Goal: Task Accomplishment & Management: Manage account settings

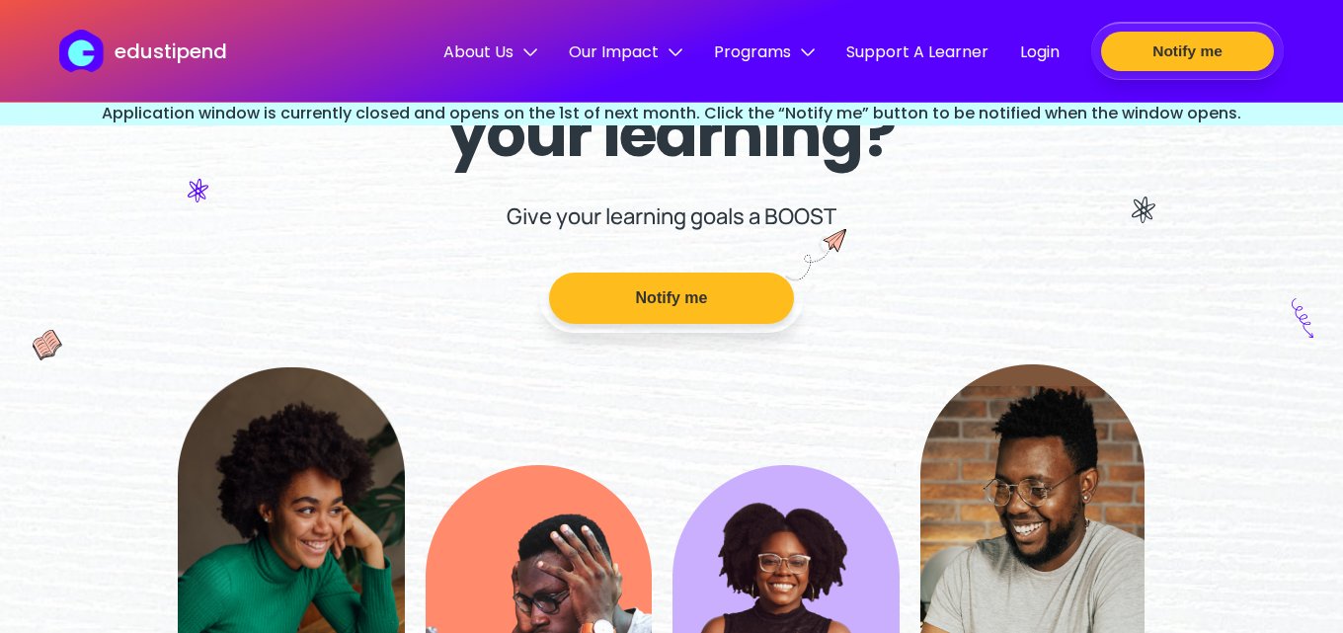
scroll to position [198, 0]
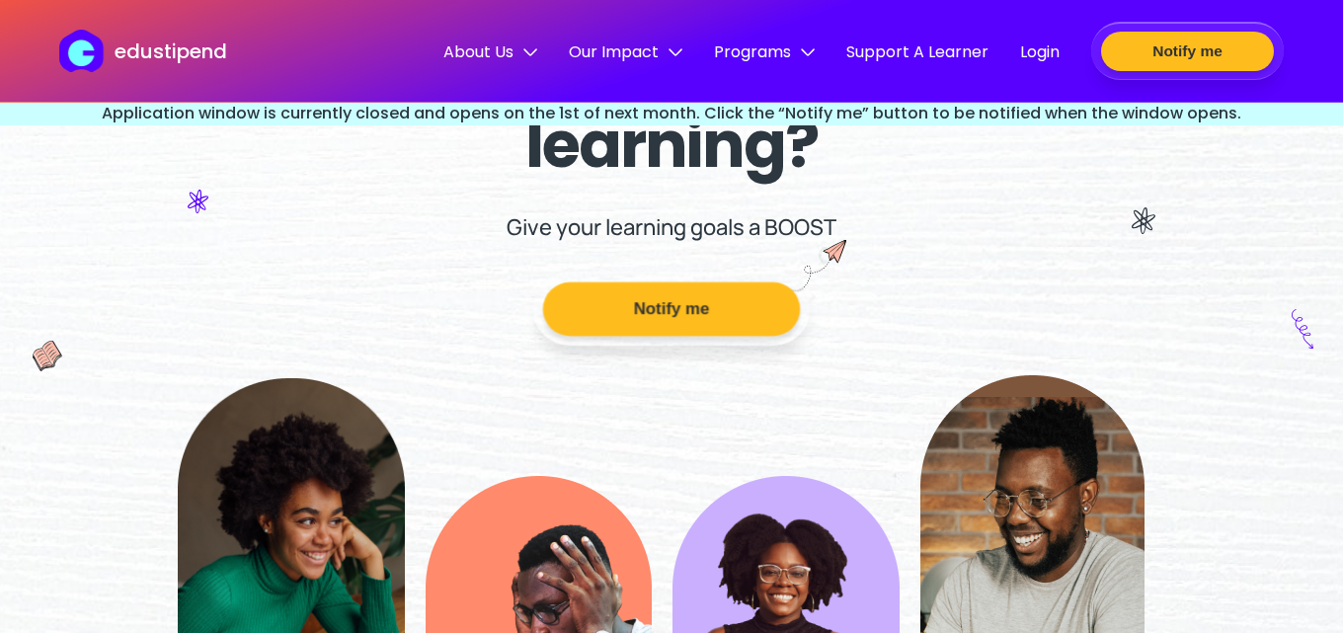
click at [661, 322] on button "Notify me" at bounding box center [671, 309] width 257 height 54
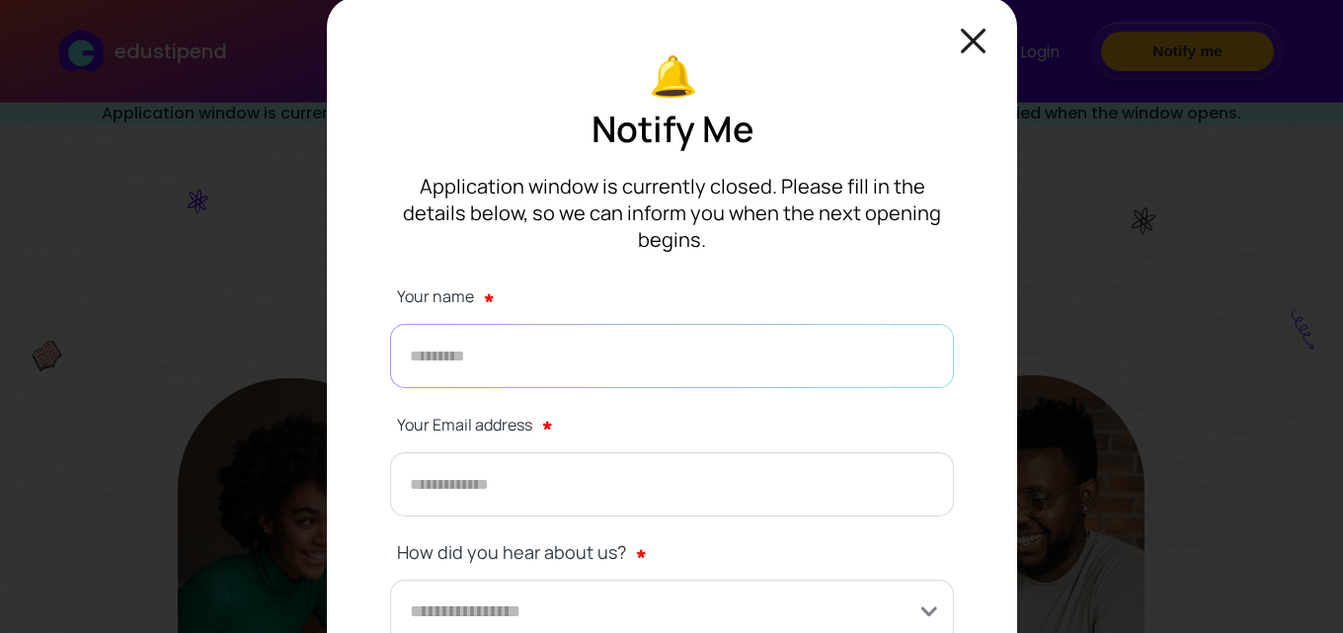
click at [608, 376] on form "Your name * Your Email address * How did you hear about us? * Notify me" at bounding box center [672, 536] width 564 height 520
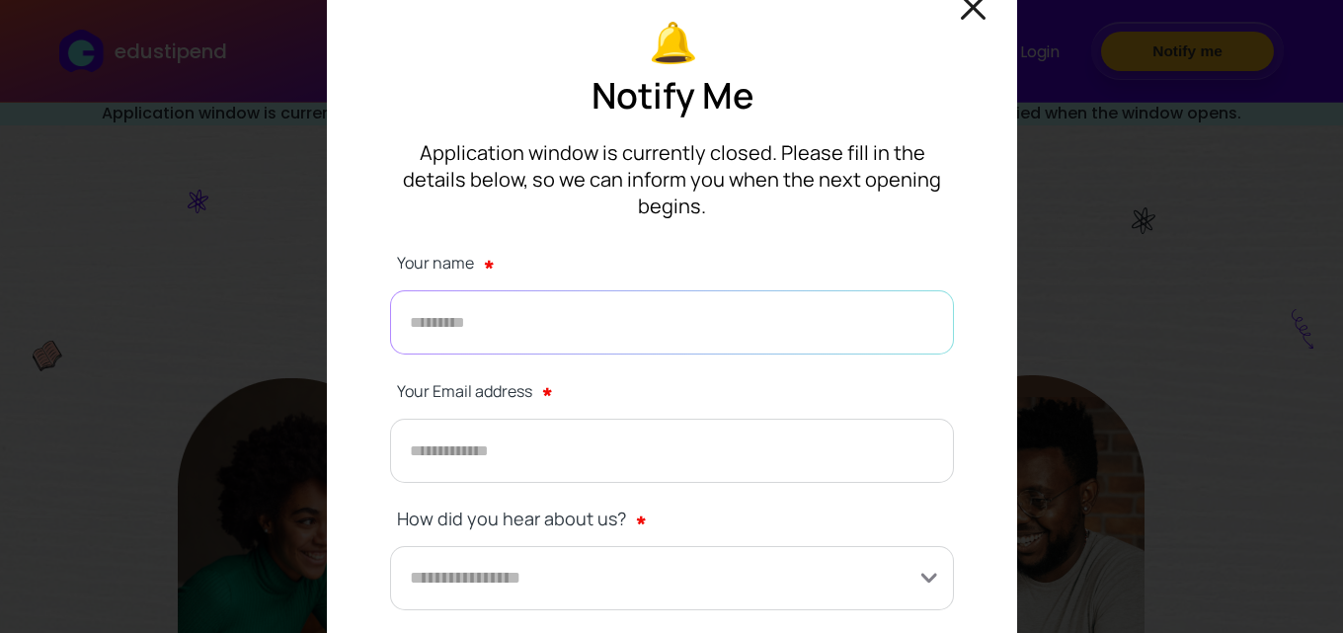
scroll to position [0, 0]
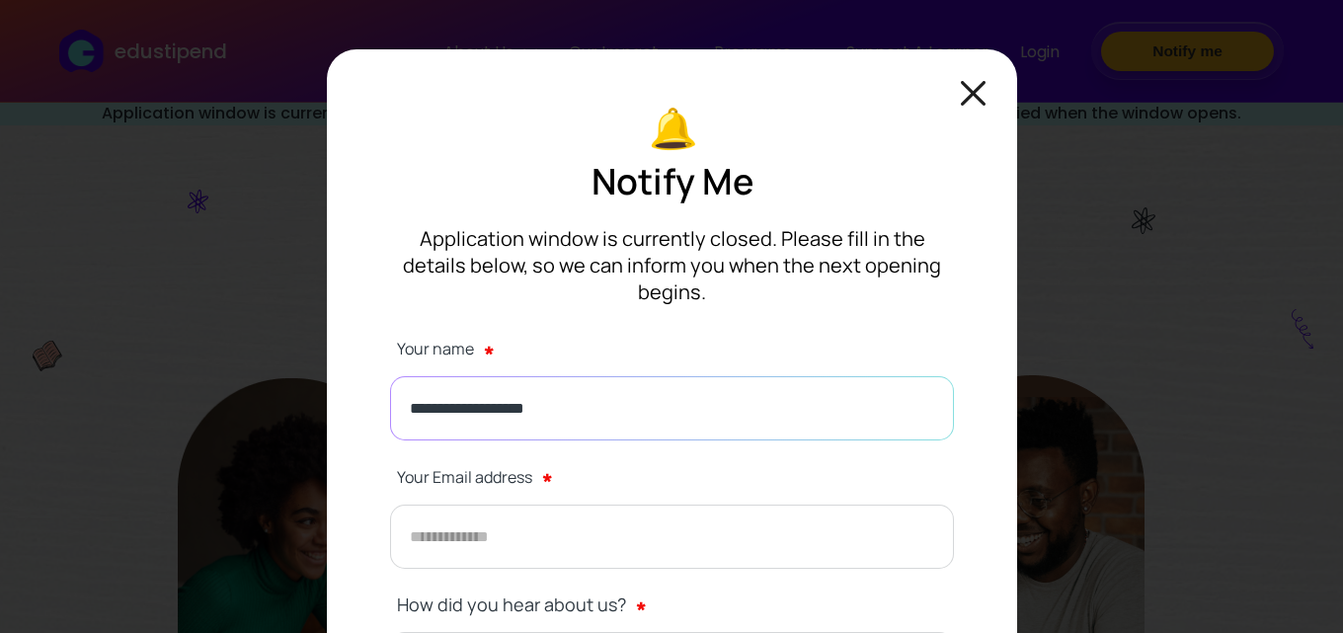
type input "**********"
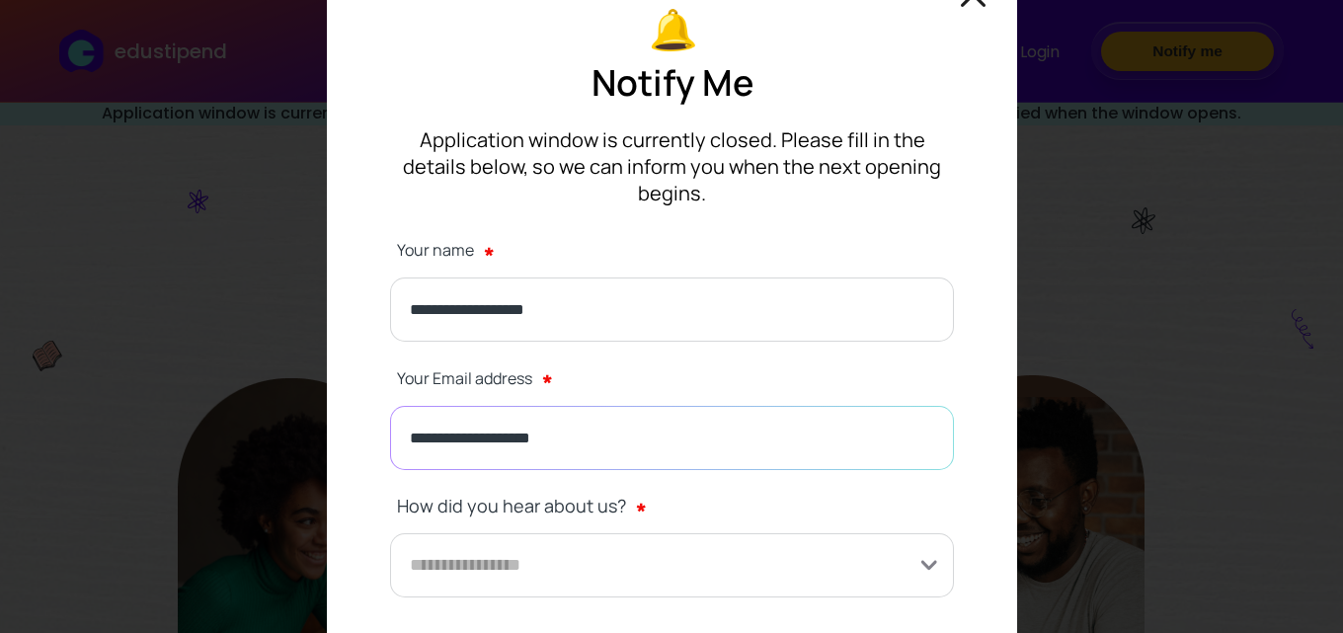
scroll to position [198, 0]
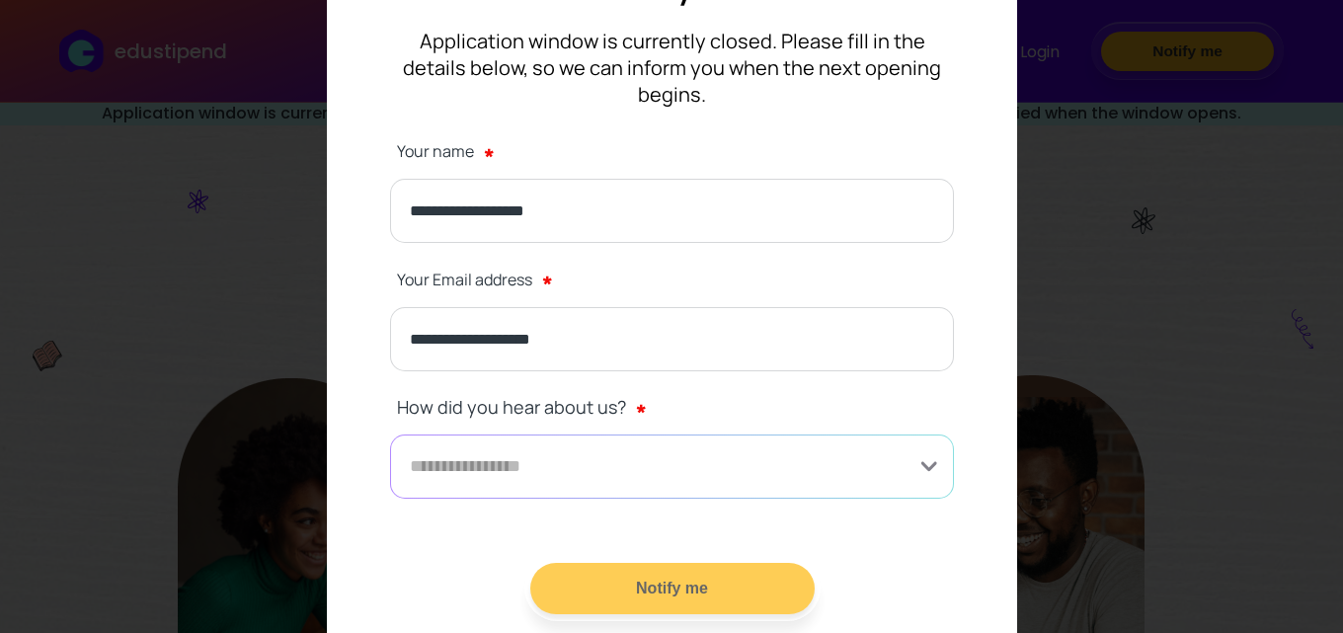
click at [605, 454] on input at bounding box center [672, 467] width 564 height 64
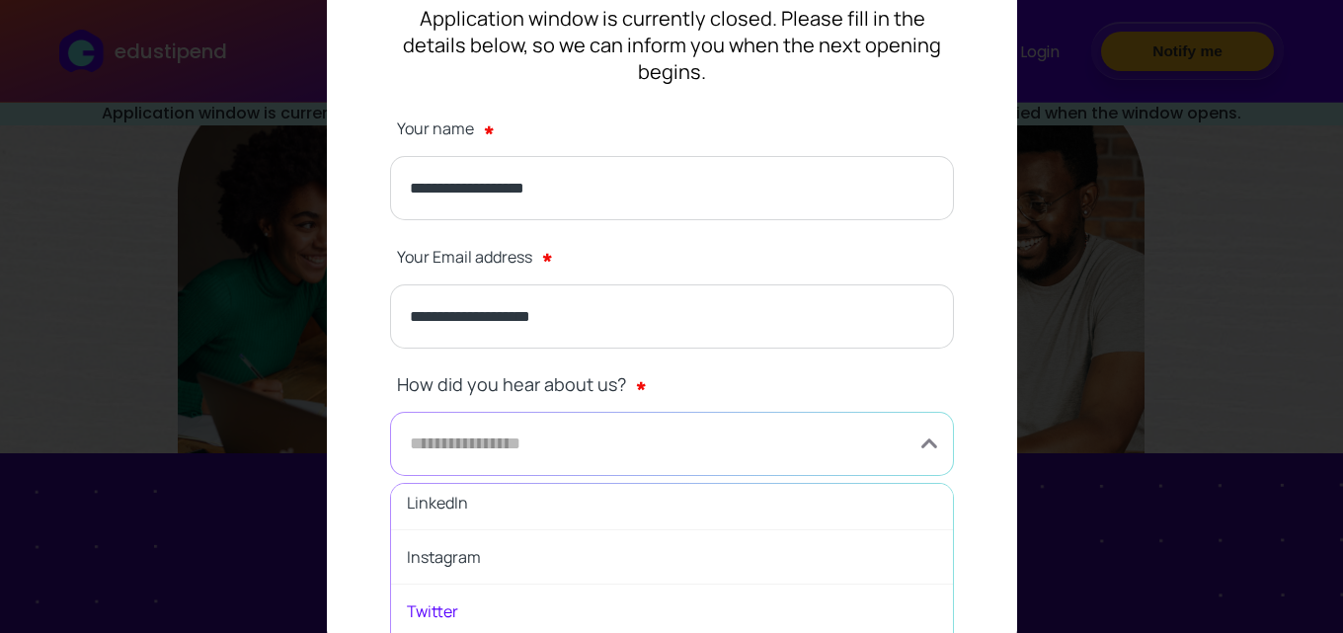
scroll to position [0, 0]
click at [462, 541] on span "LinkedIn" at bounding box center [672, 565] width 562 height 54
type input "********"
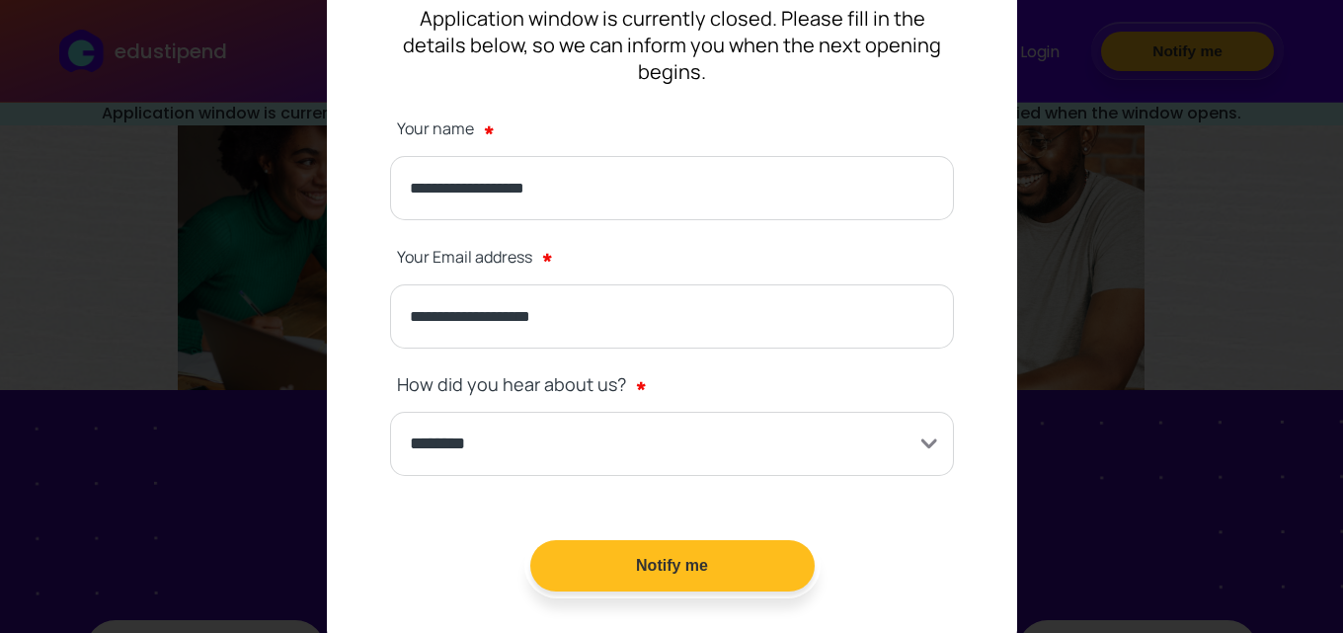
scroll to position [593, 0]
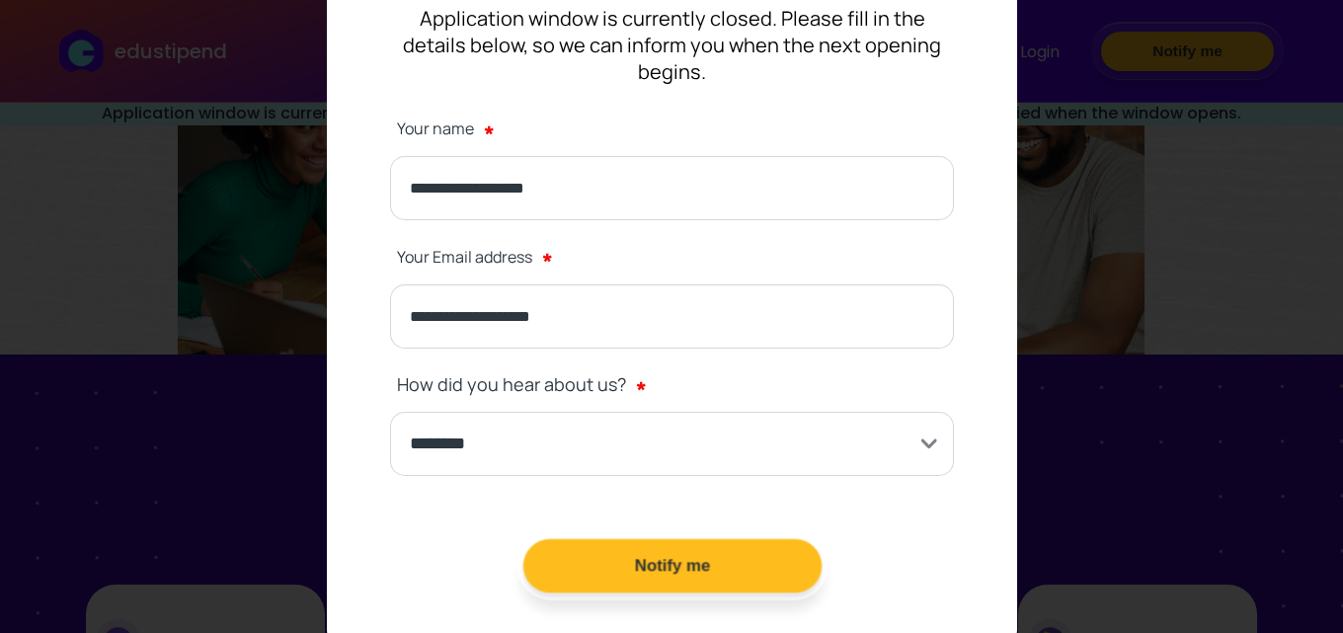
click at [652, 540] on button "Notify me" at bounding box center [671, 566] width 298 height 54
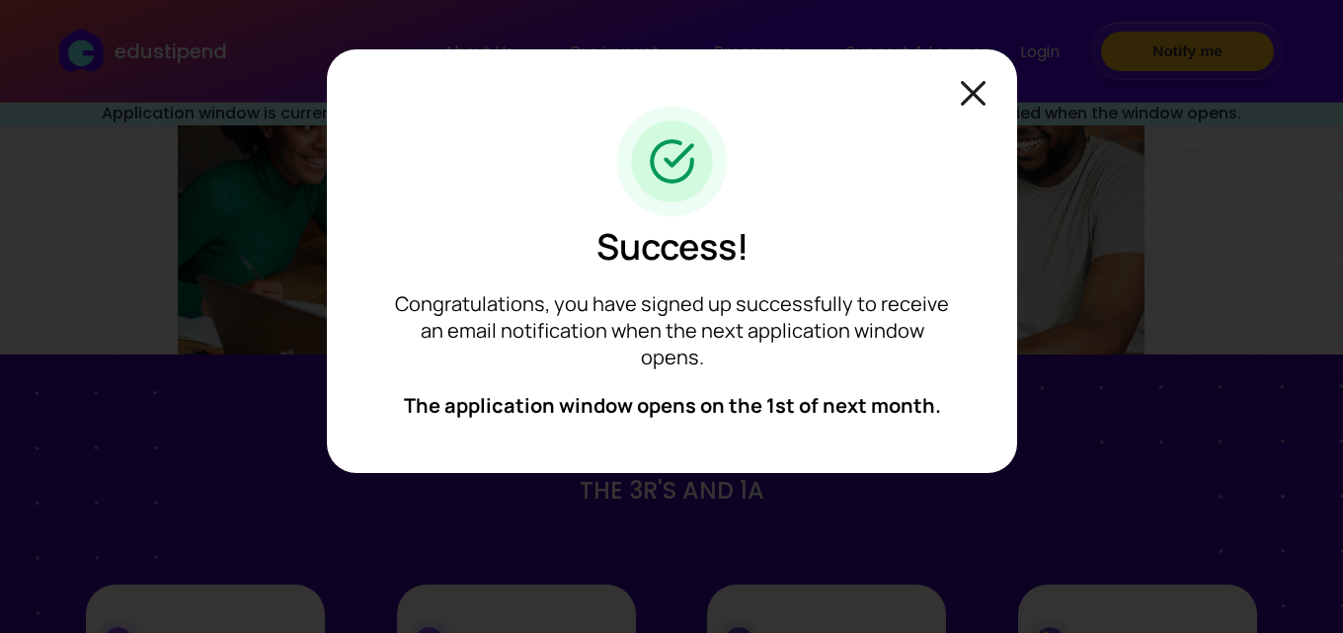
scroll to position [0, 0]
drag, startPoint x: 770, startPoint y: 13, endPoint x: 268, endPoint y: 0, distance: 502.8
click at [266, 9] on div "Success! Congratulations, you have signed up successfully to receive an email n…" at bounding box center [671, 316] width 1343 height 633
click at [969, 94] on img at bounding box center [973, 93] width 25 height 25
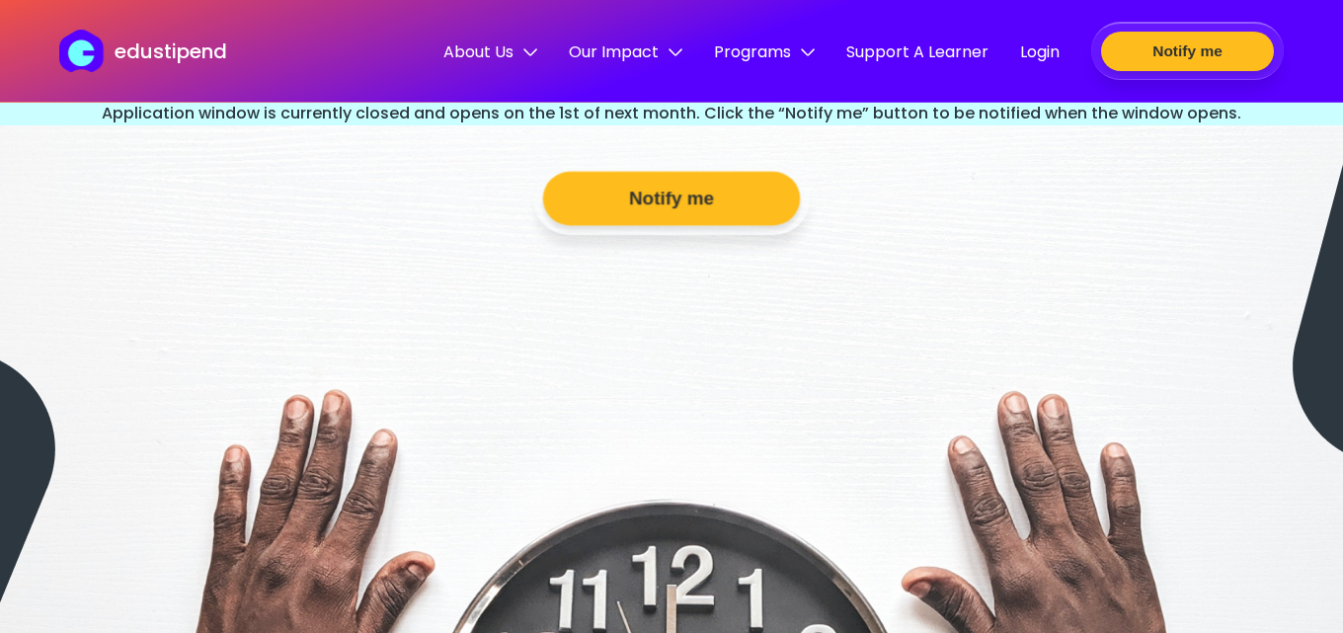
scroll to position [5333, 0]
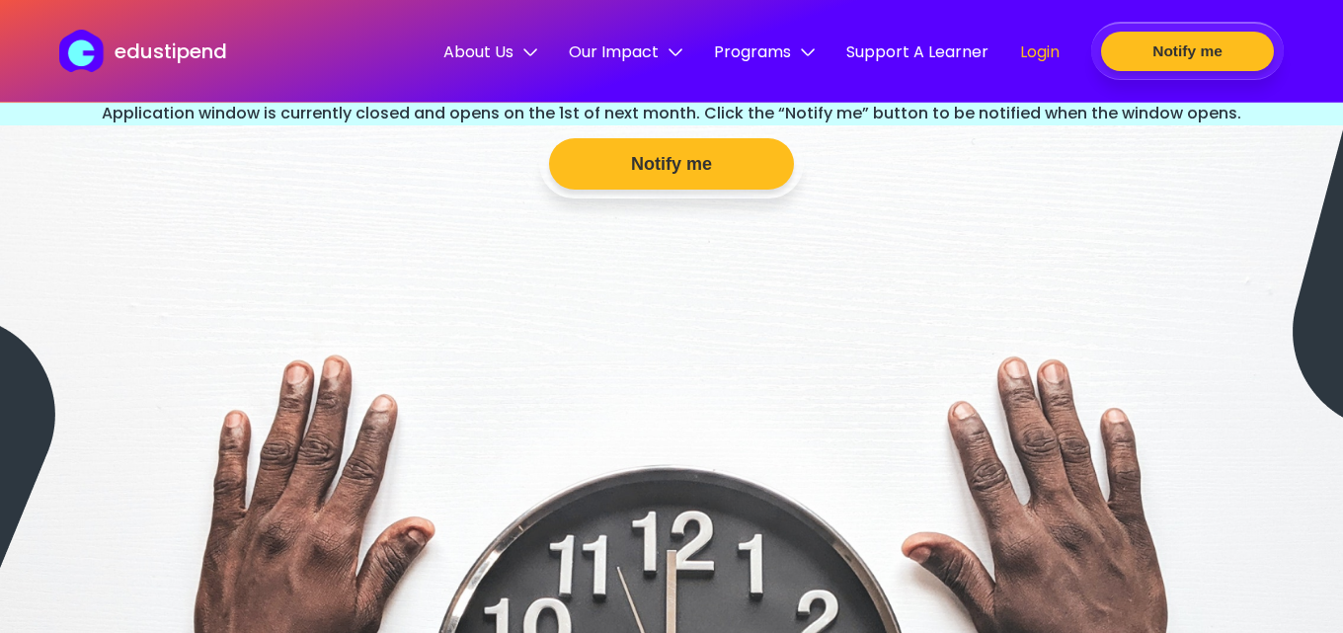
click at [1038, 66] on div "Login" at bounding box center [1040, 54] width 40 height 28
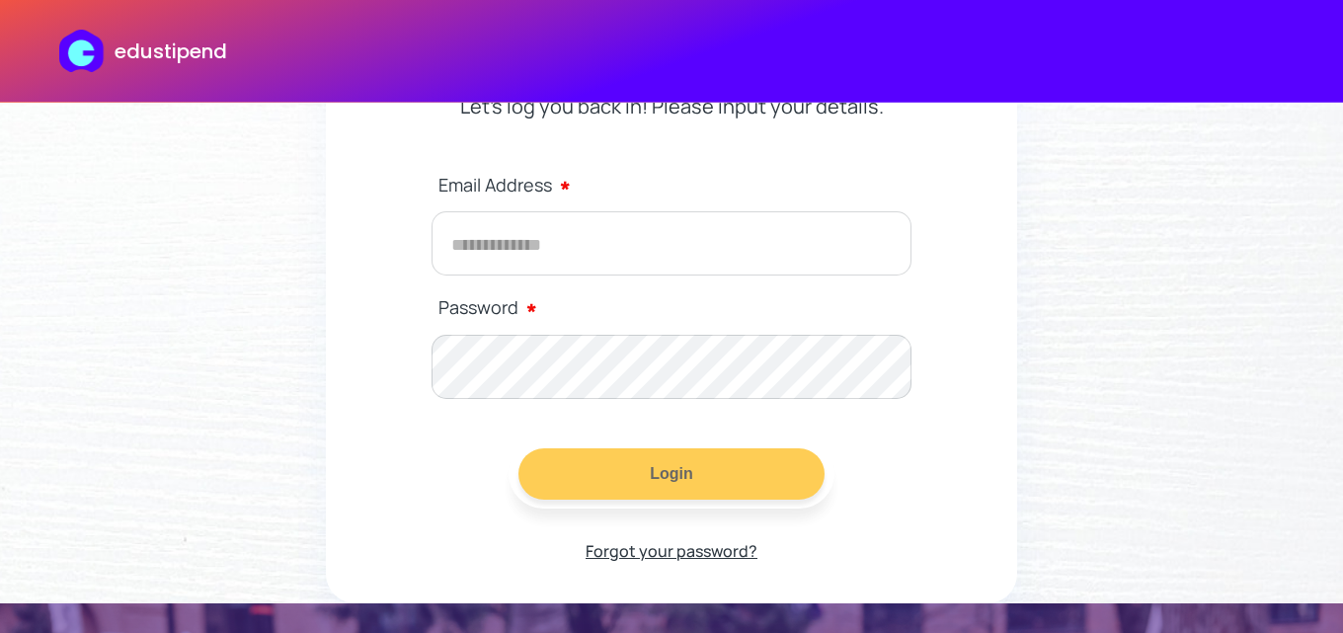
scroll to position [99, 0]
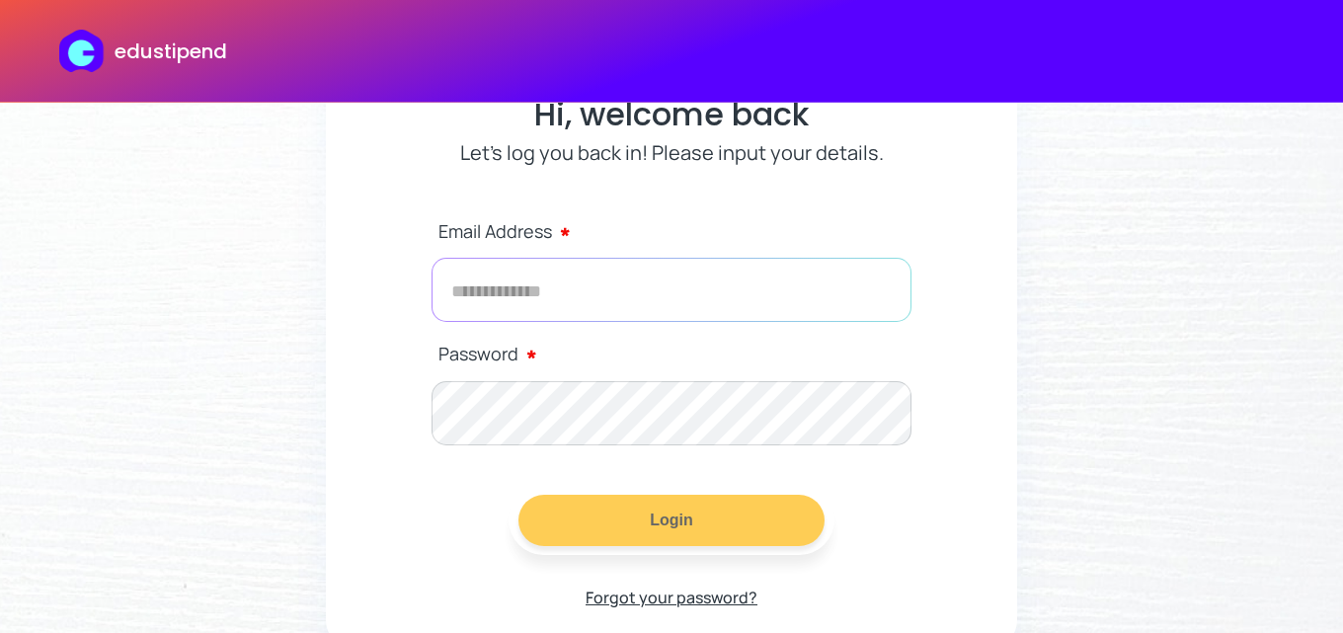
click at [518, 283] on input "email" at bounding box center [672, 290] width 480 height 64
type input "**********"
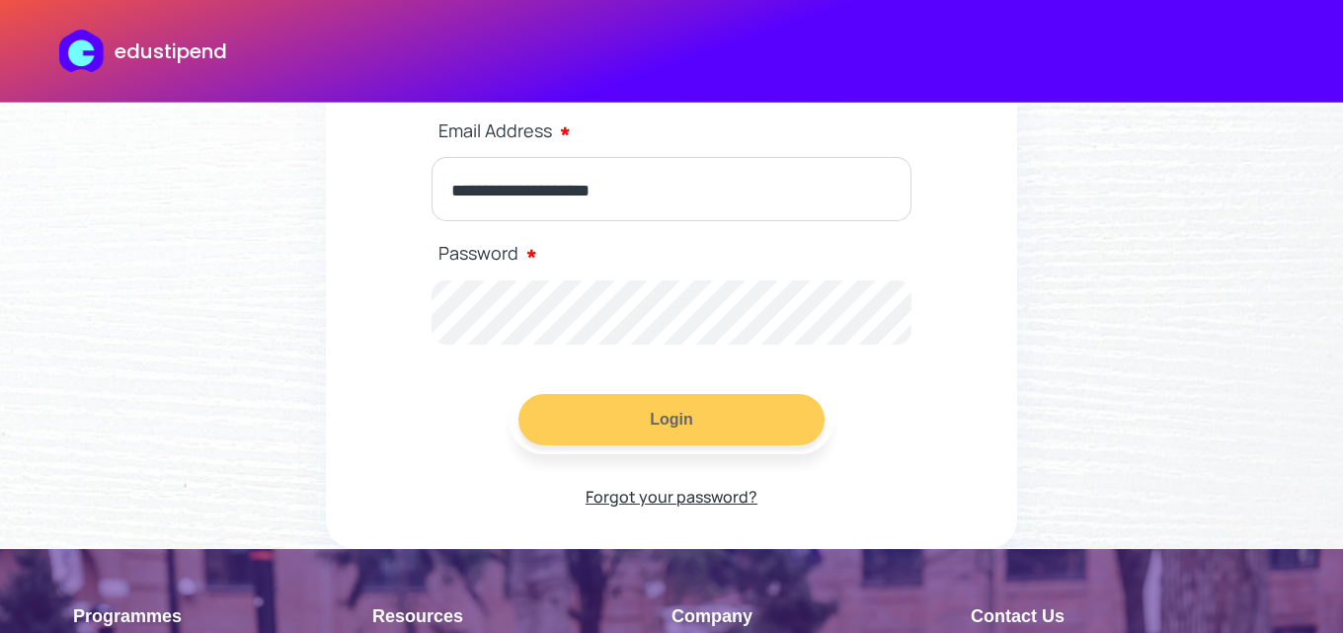
scroll to position [296, 0]
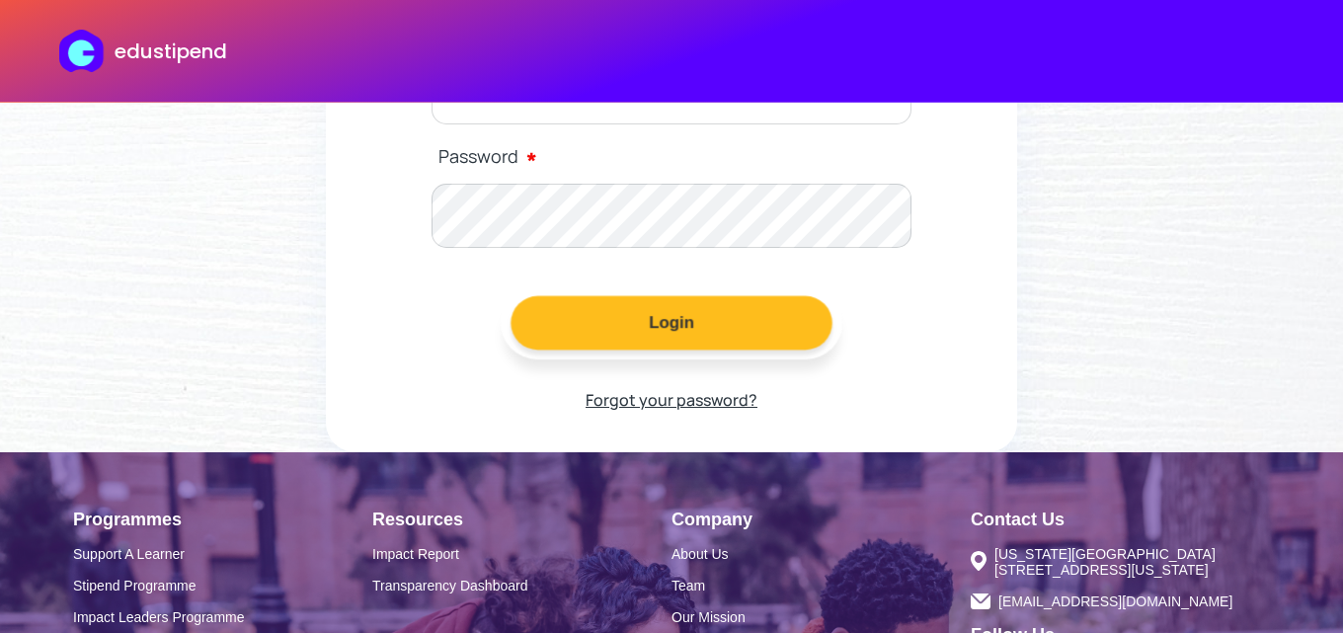
click at [592, 321] on button "Login" at bounding box center [672, 323] width 322 height 54
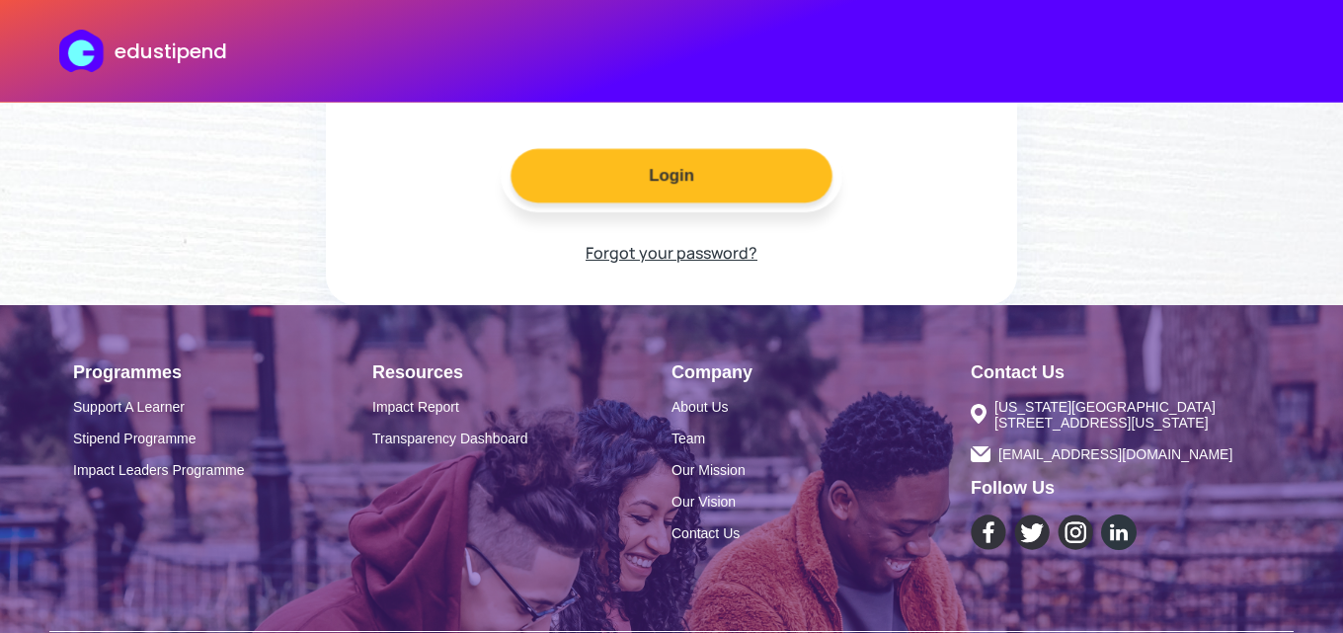
scroll to position [494, 0]
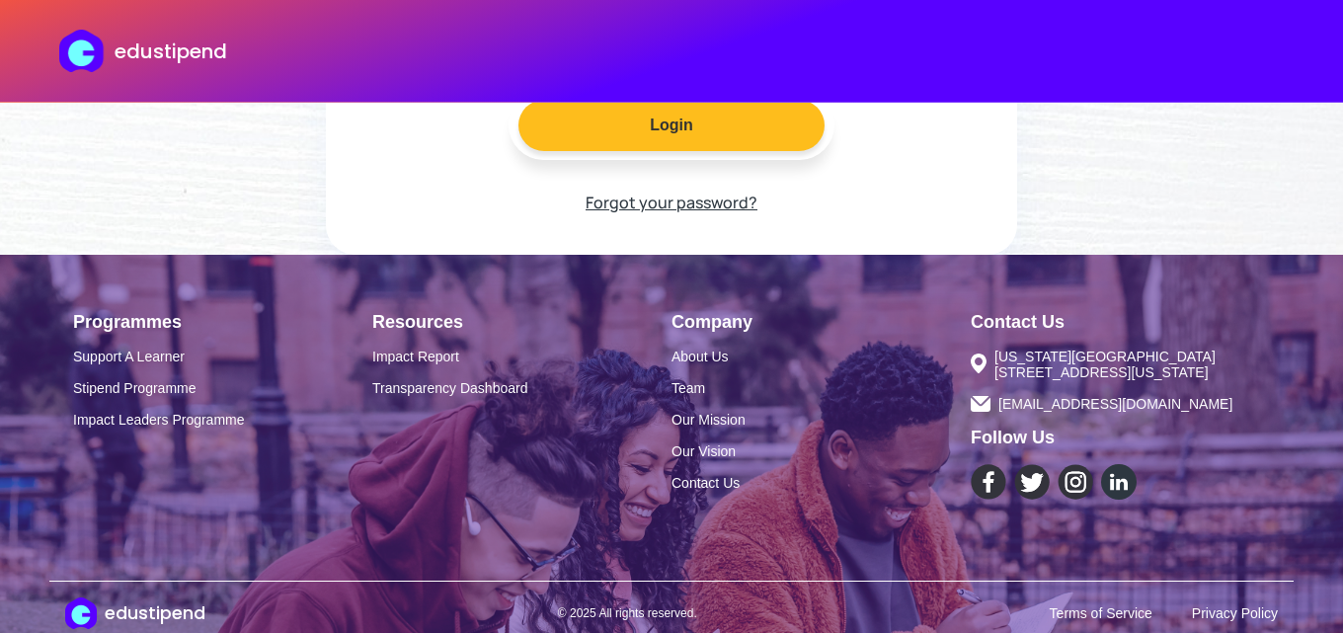
click at [604, 208] on p "Forgot your password?" at bounding box center [672, 203] width 172 height 30
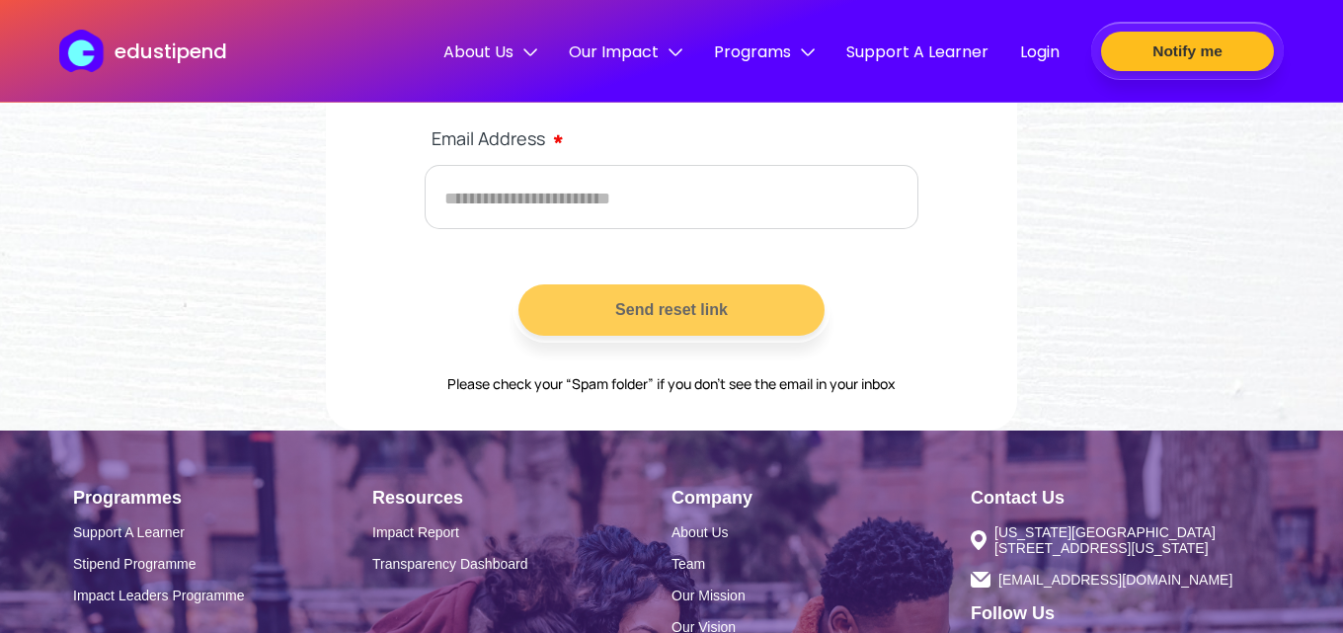
scroll to position [198, 0]
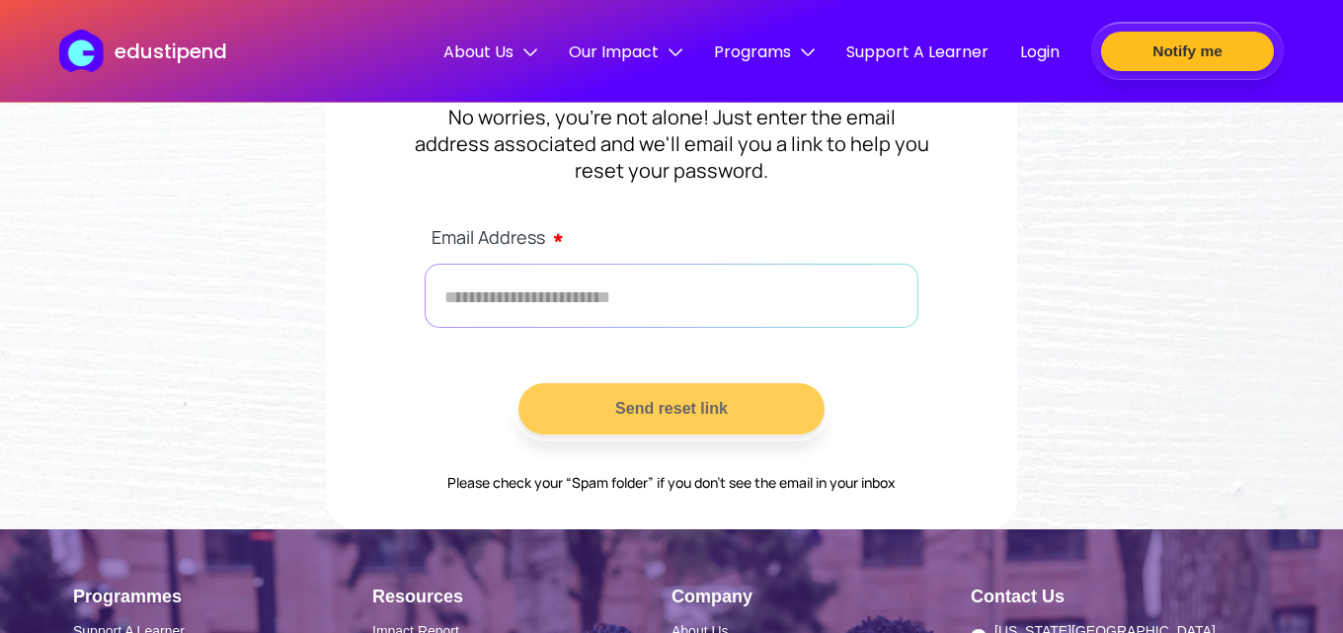
click at [716, 278] on input "text" at bounding box center [672, 296] width 494 height 64
type input "**********"
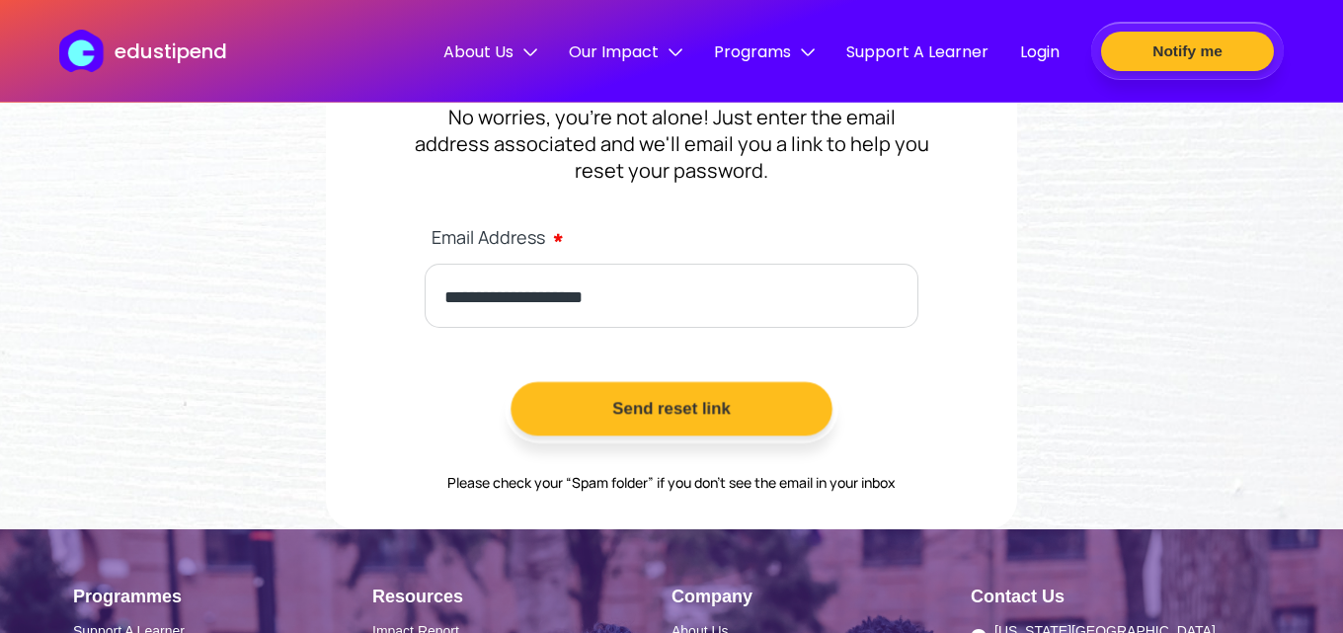
click at [652, 415] on button "Send reset link" at bounding box center [672, 409] width 322 height 54
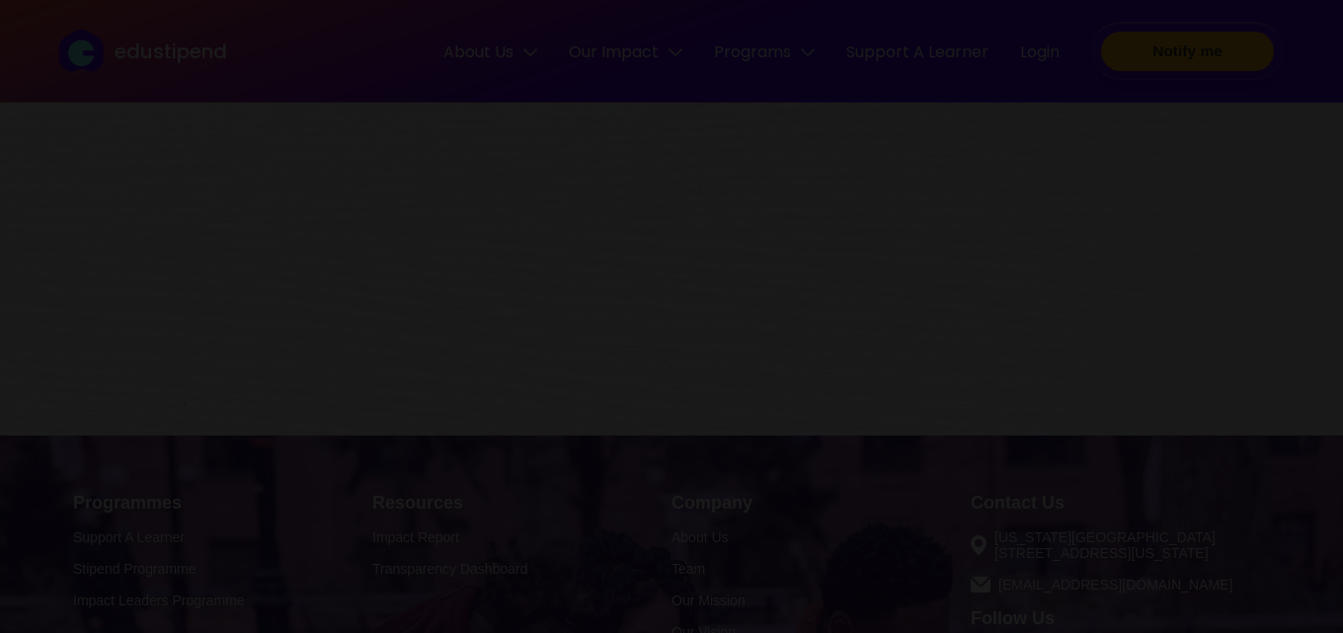
click at [650, 412] on button "Close" at bounding box center [671, 386] width 257 height 54
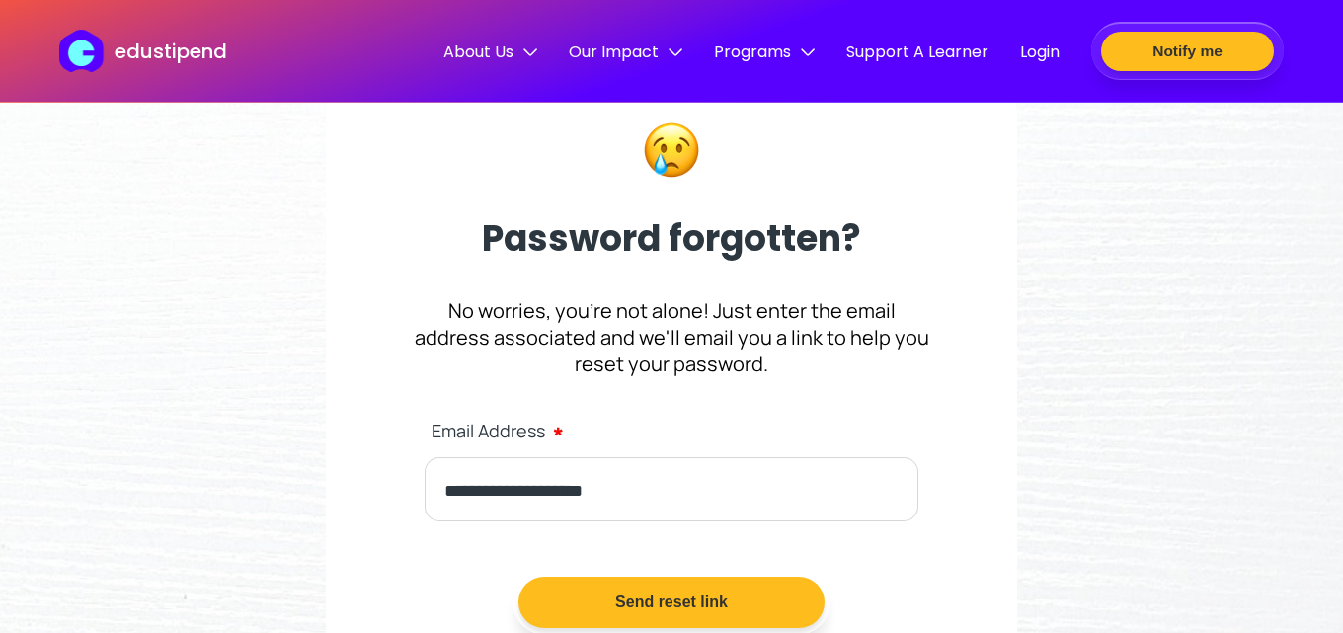
scroll to position [0, 0]
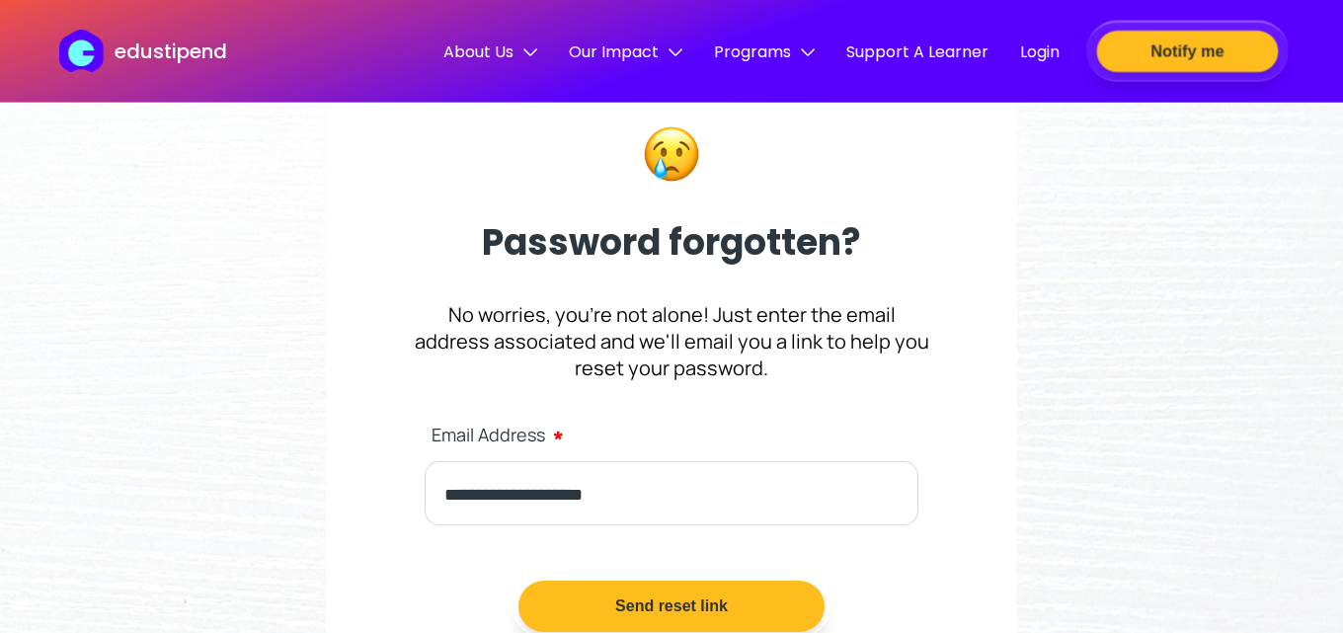
click at [1190, 46] on button "Notify me" at bounding box center [1188, 51] width 182 height 41
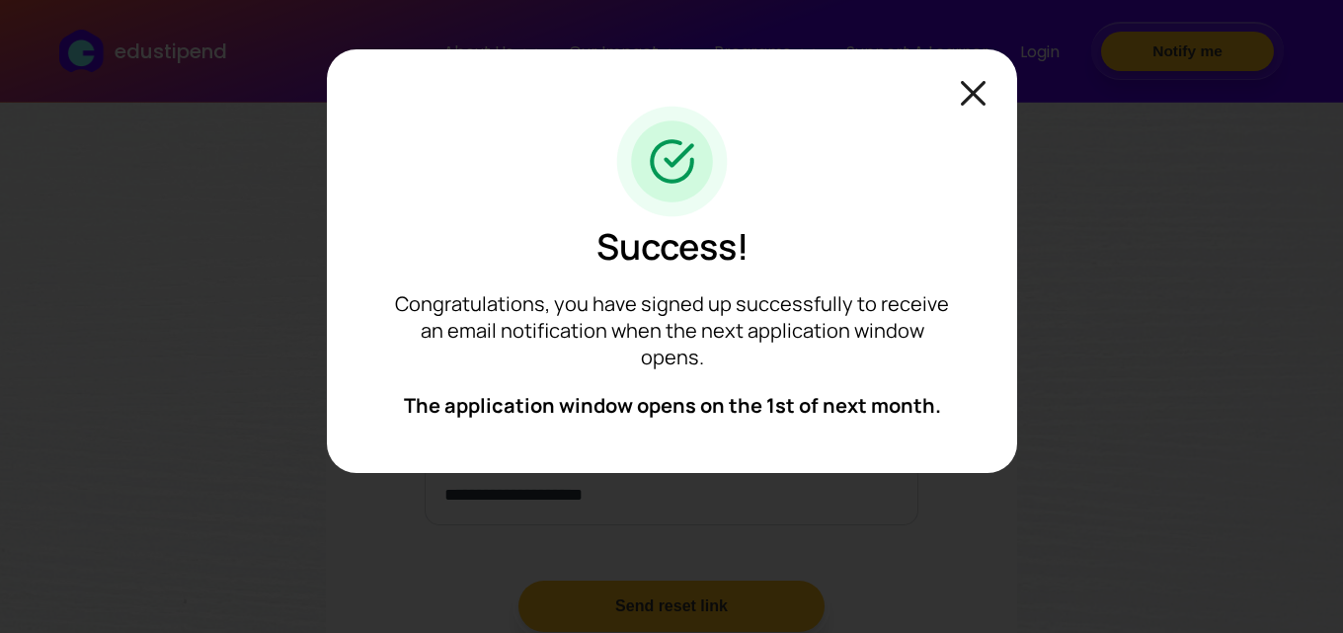
click at [984, 103] on img at bounding box center [973, 93] width 25 height 25
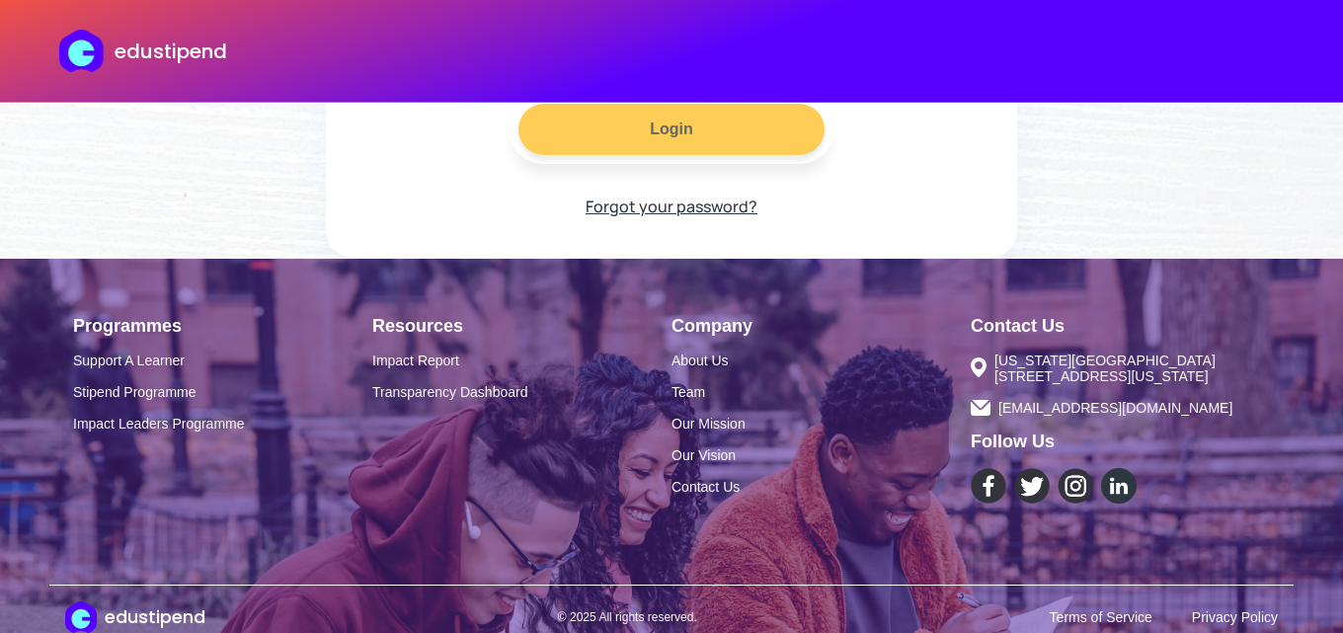
scroll to position [494, 0]
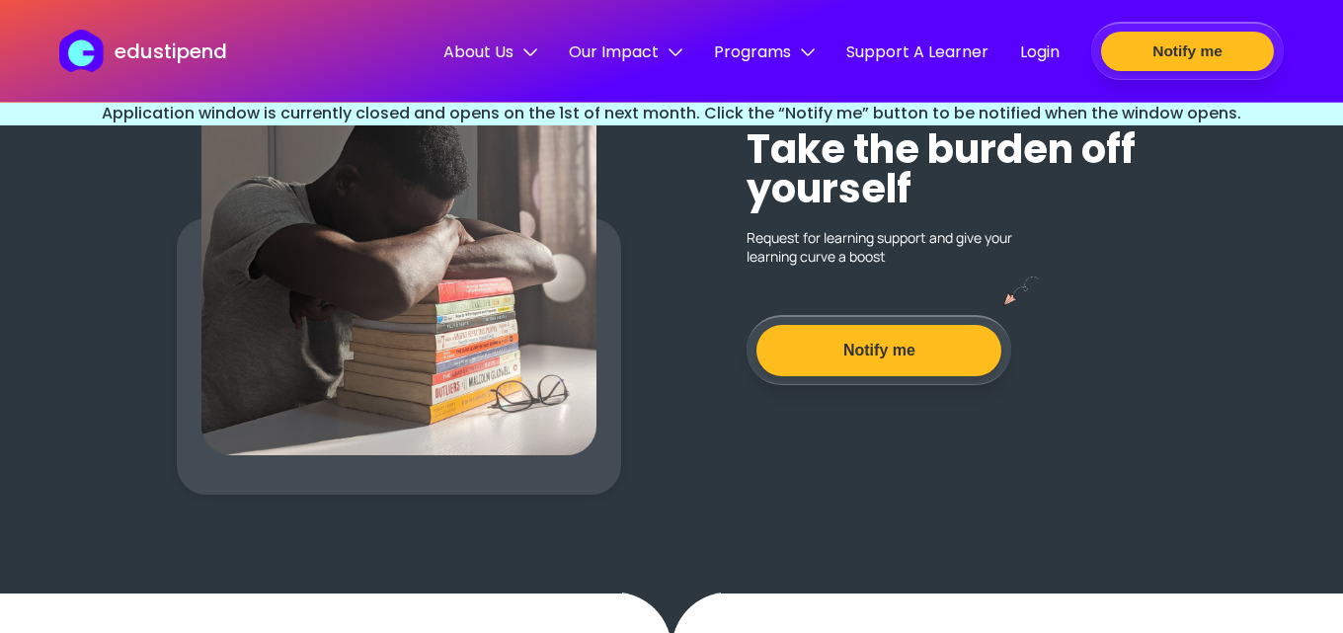
scroll to position [3580, 0]
